Goal: Task Accomplishment & Management: Manage account settings

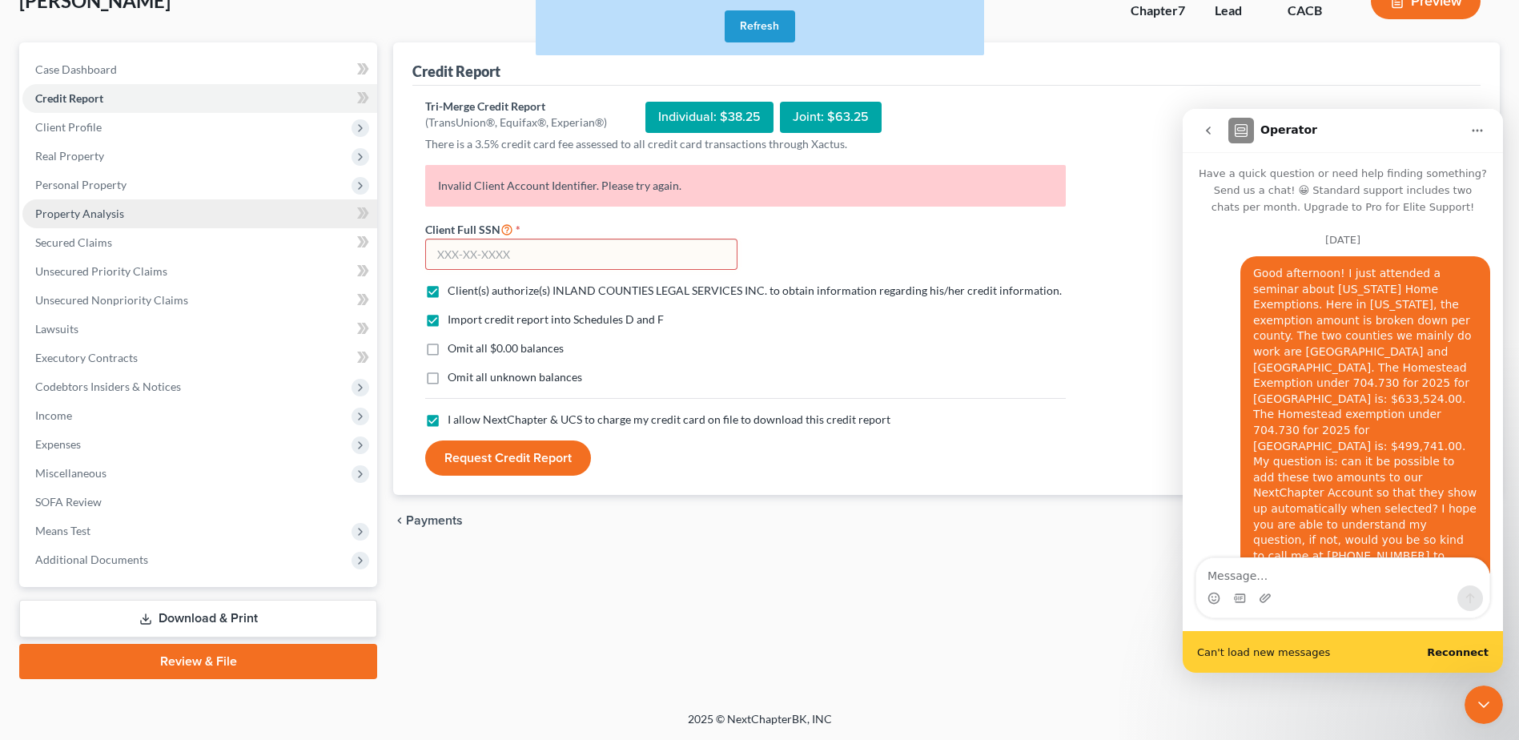
scroll to position [1819, 0]
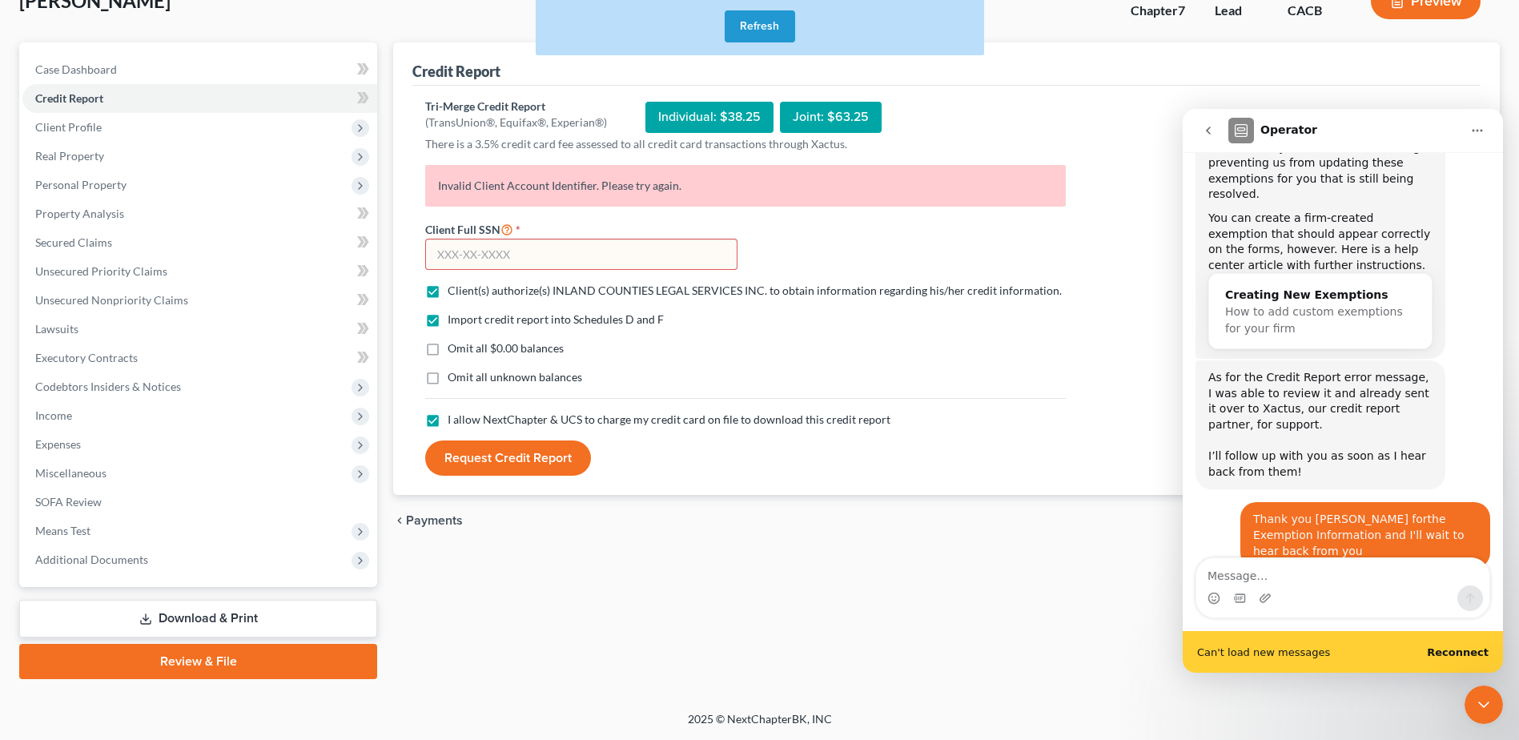
click at [761, 22] on button "Refresh" at bounding box center [760, 26] width 70 height 32
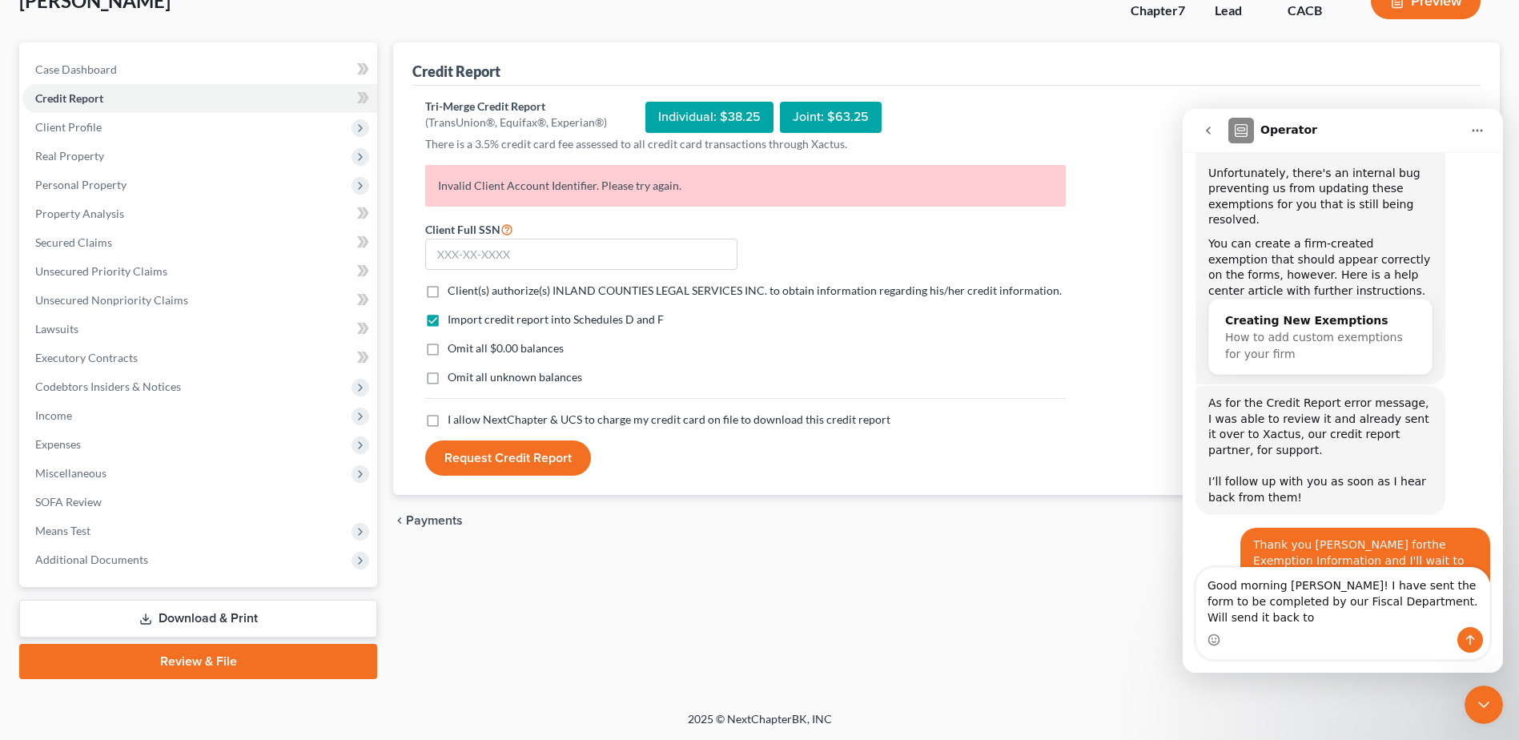
scroll to position [1809, 0]
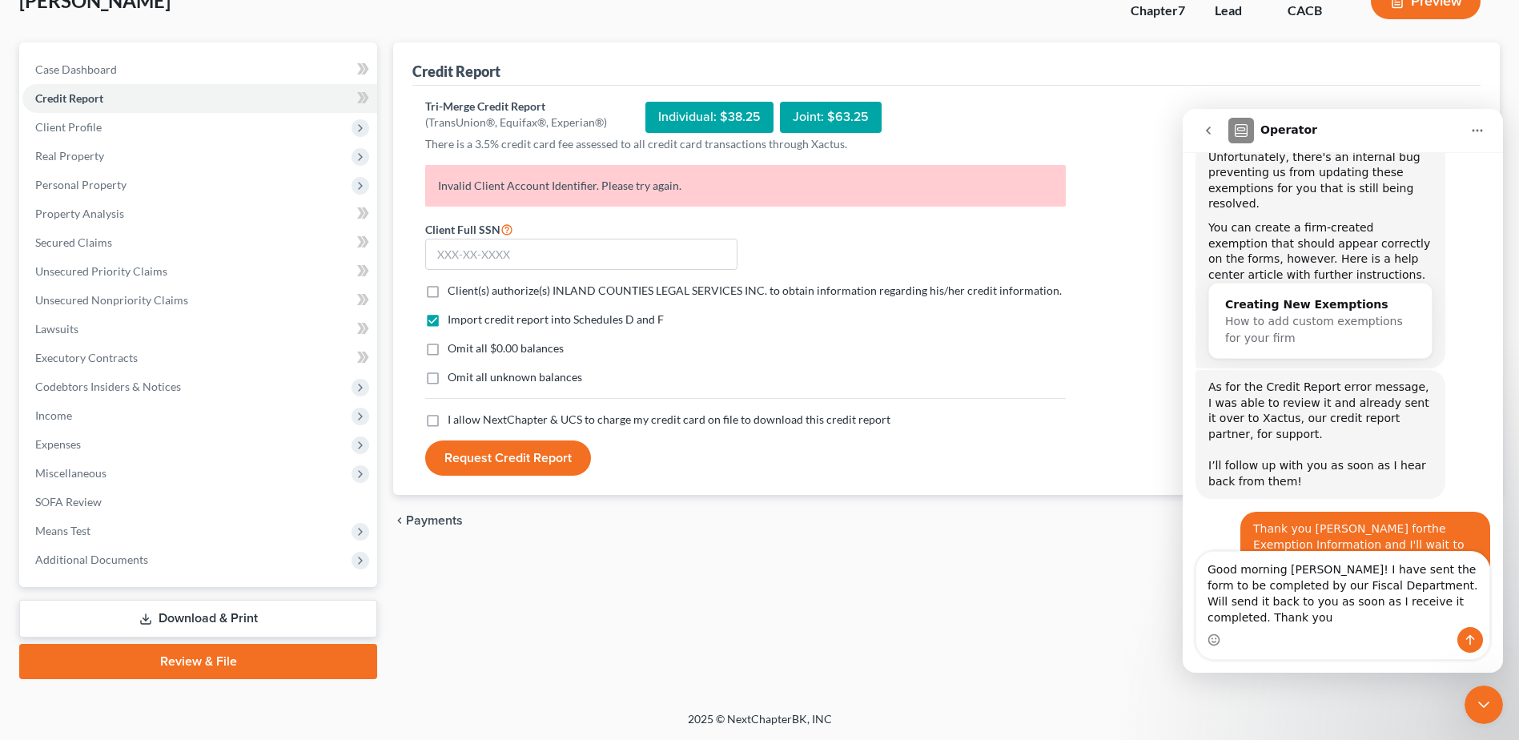
type textarea "Good morning [PERSON_NAME]! I have sent the form to be completed by our Fiscal …"
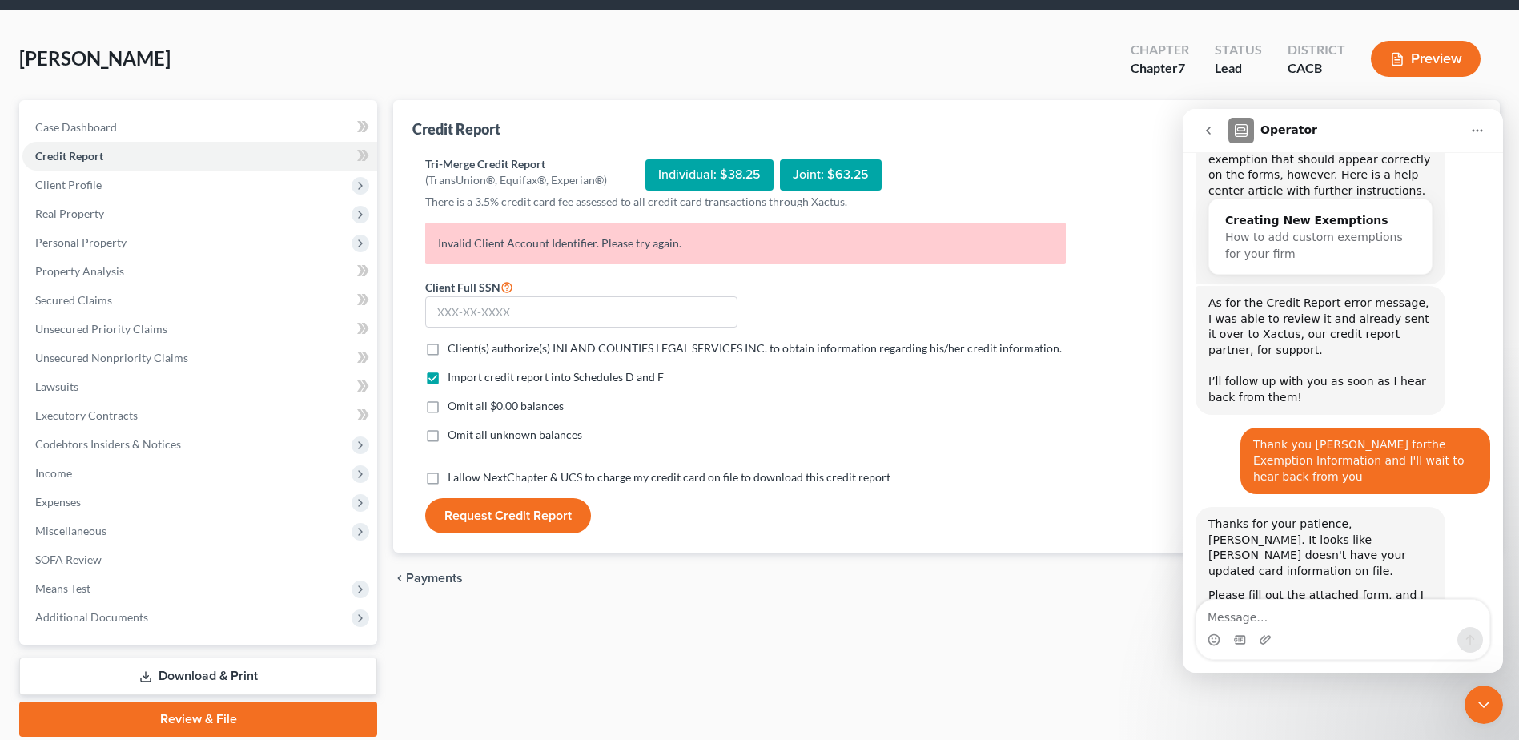
scroll to position [0, 0]
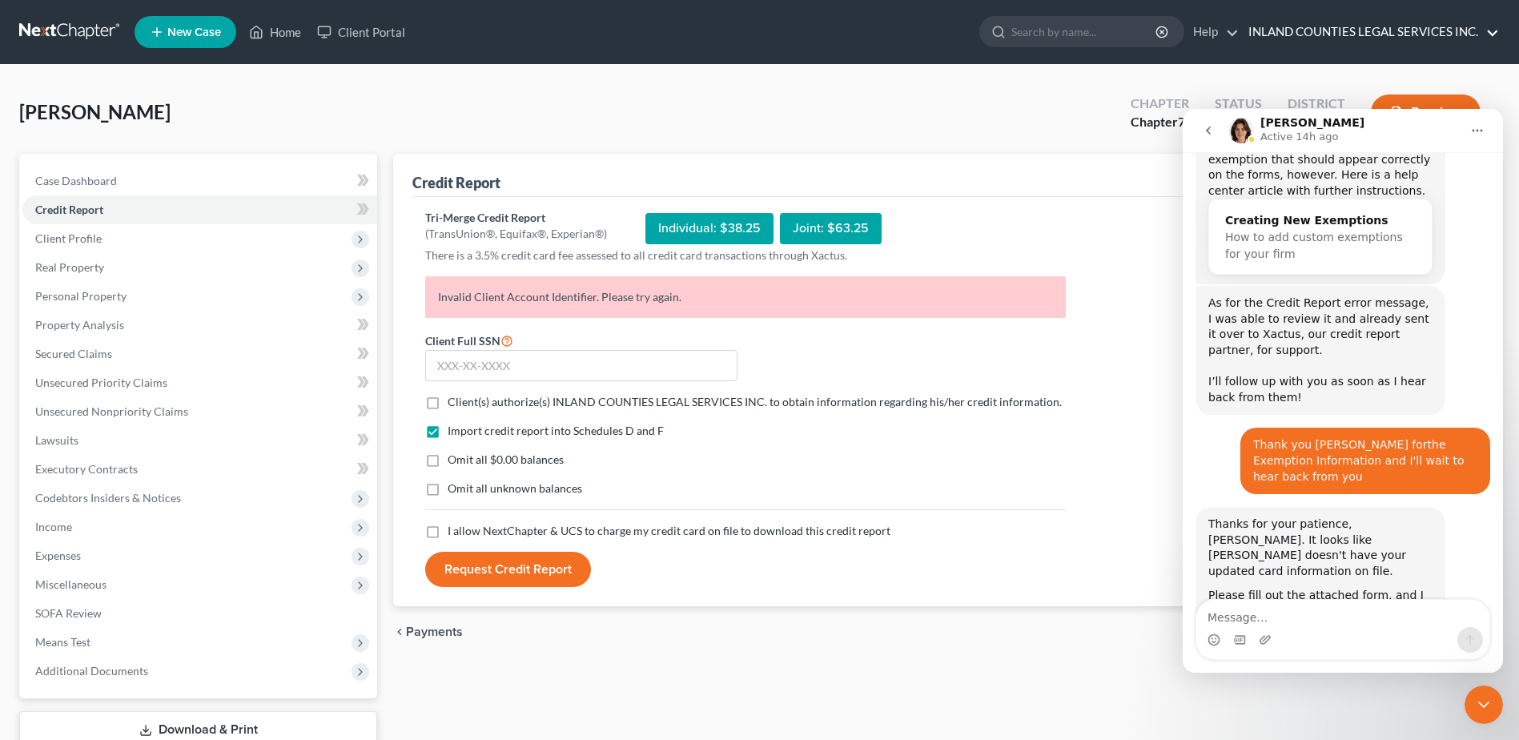
click at [1489, 29] on link "INLAND COUNTIES LEGAL SERVICES INC." at bounding box center [1369, 32] width 259 height 29
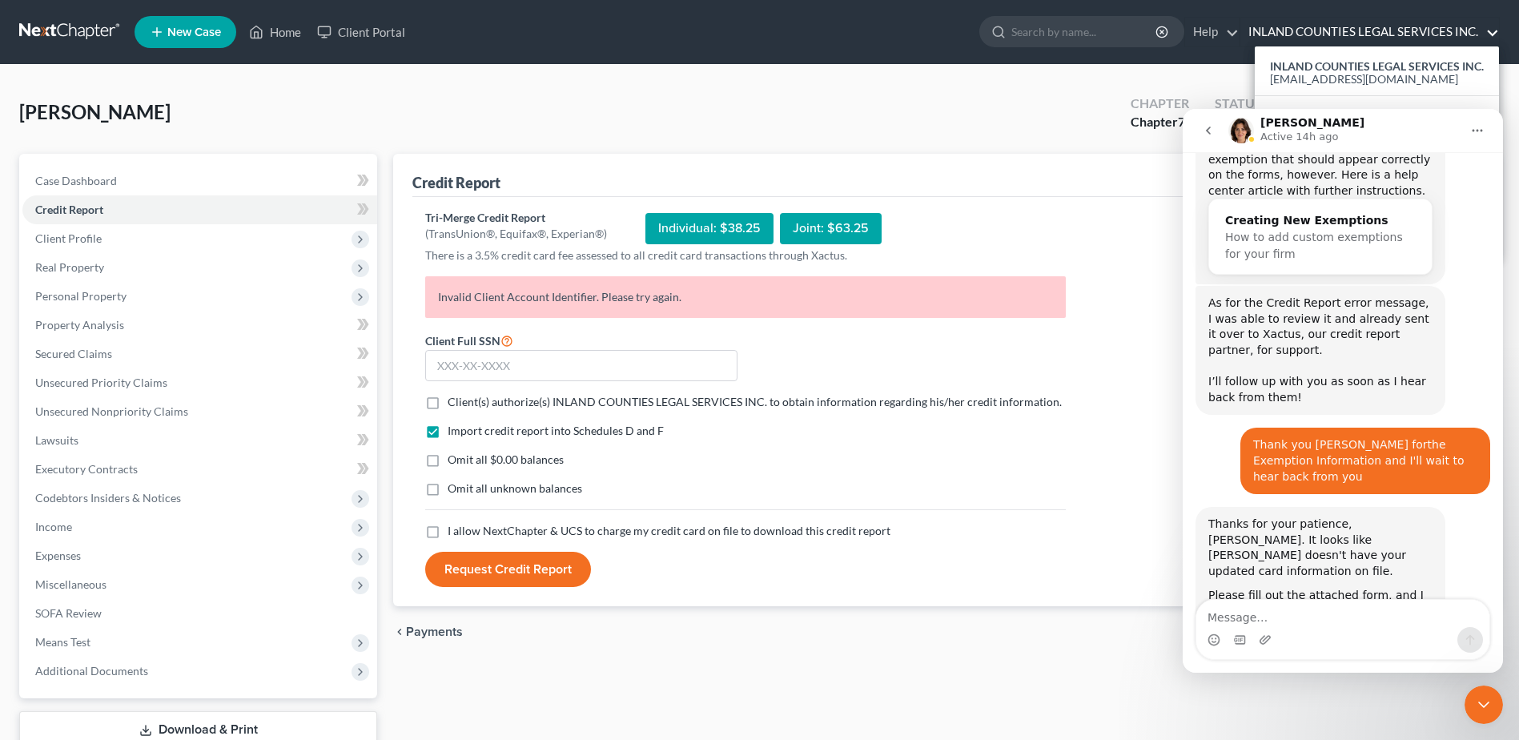
click at [1489, 705] on icon "Close Intercom Messenger" at bounding box center [1483, 704] width 19 height 19
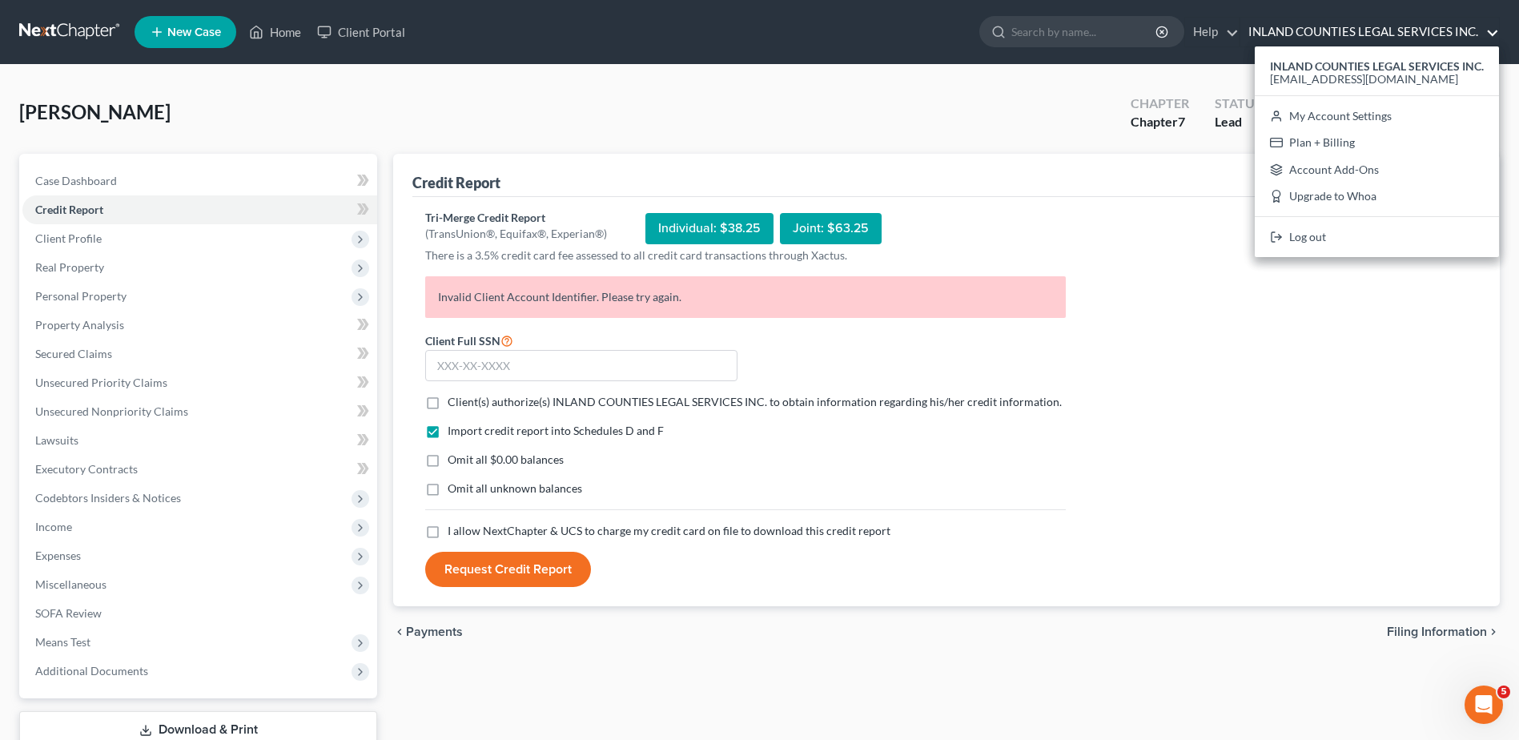
scroll to position [1893, 0]
click at [1304, 245] on link "Log out" at bounding box center [1377, 236] width 244 height 27
